Goal: Transaction & Acquisition: Purchase product/service

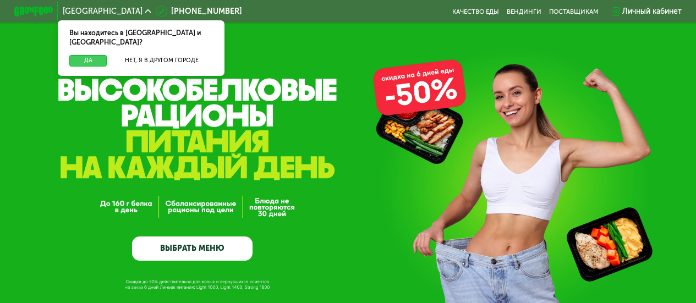
click at [86, 55] on button "Да" at bounding box center [87, 61] width 37 height 12
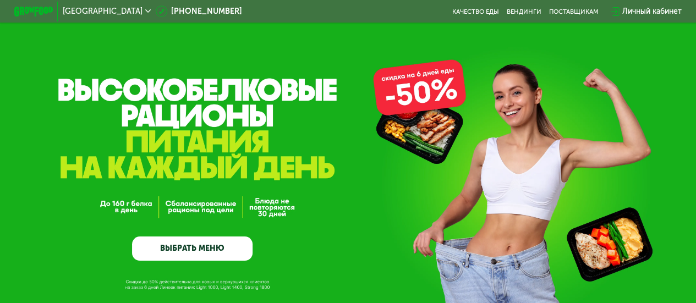
click at [200, 250] on link "ВЫБРАТЬ МЕНЮ" at bounding box center [192, 249] width 120 height 24
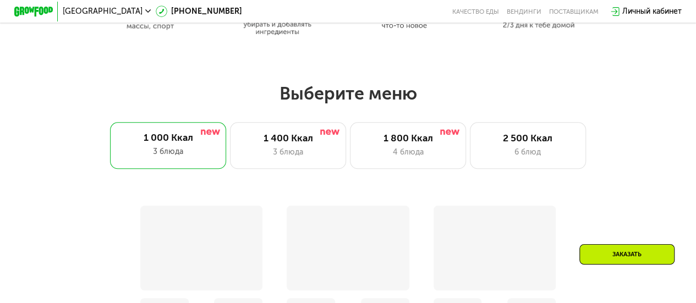
scroll to position [622, 0]
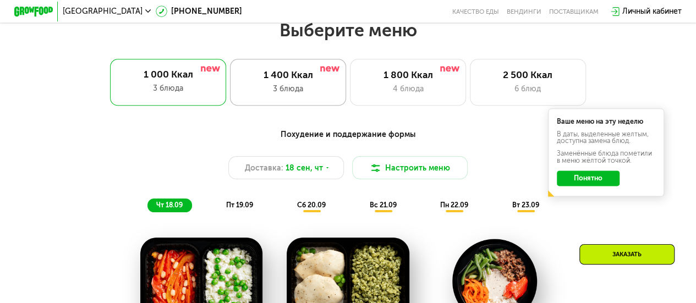
click at [281, 81] on div "1 400 Ккал" at bounding box center [288, 75] width 96 height 12
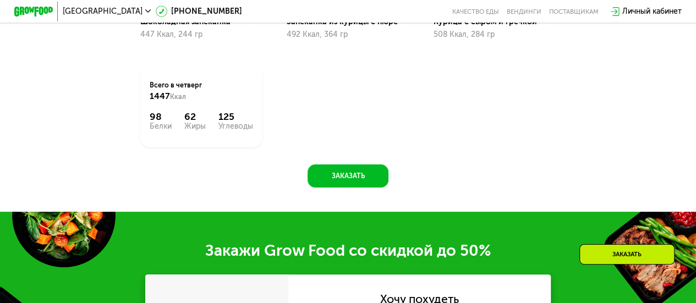
scroll to position [989, 0]
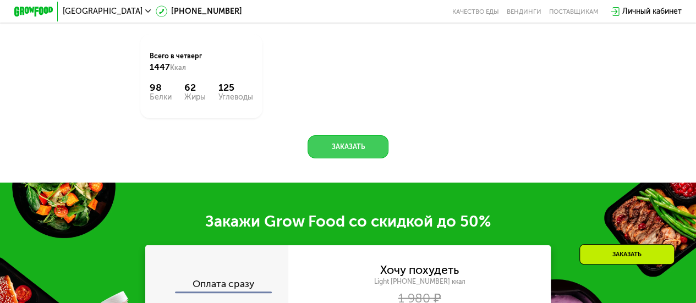
click at [343, 155] on button "Заказать" at bounding box center [348, 146] width 80 height 23
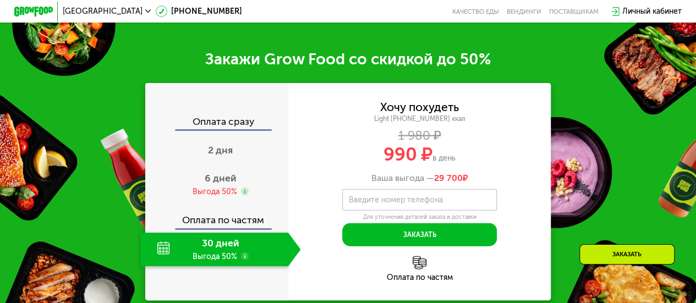
scroll to position [1181, 0]
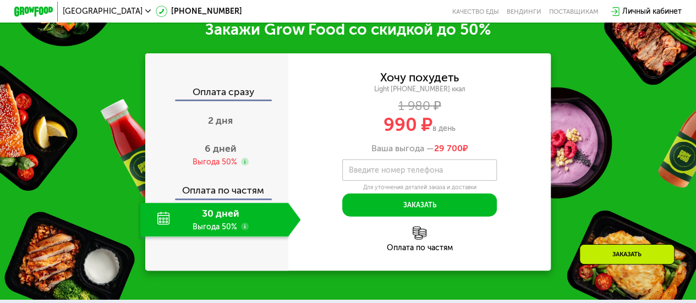
drag, startPoint x: 343, startPoint y: 155, endPoint x: 9, endPoint y: -34, distance: 383.6
